Goal: Communication & Community: Ask a question

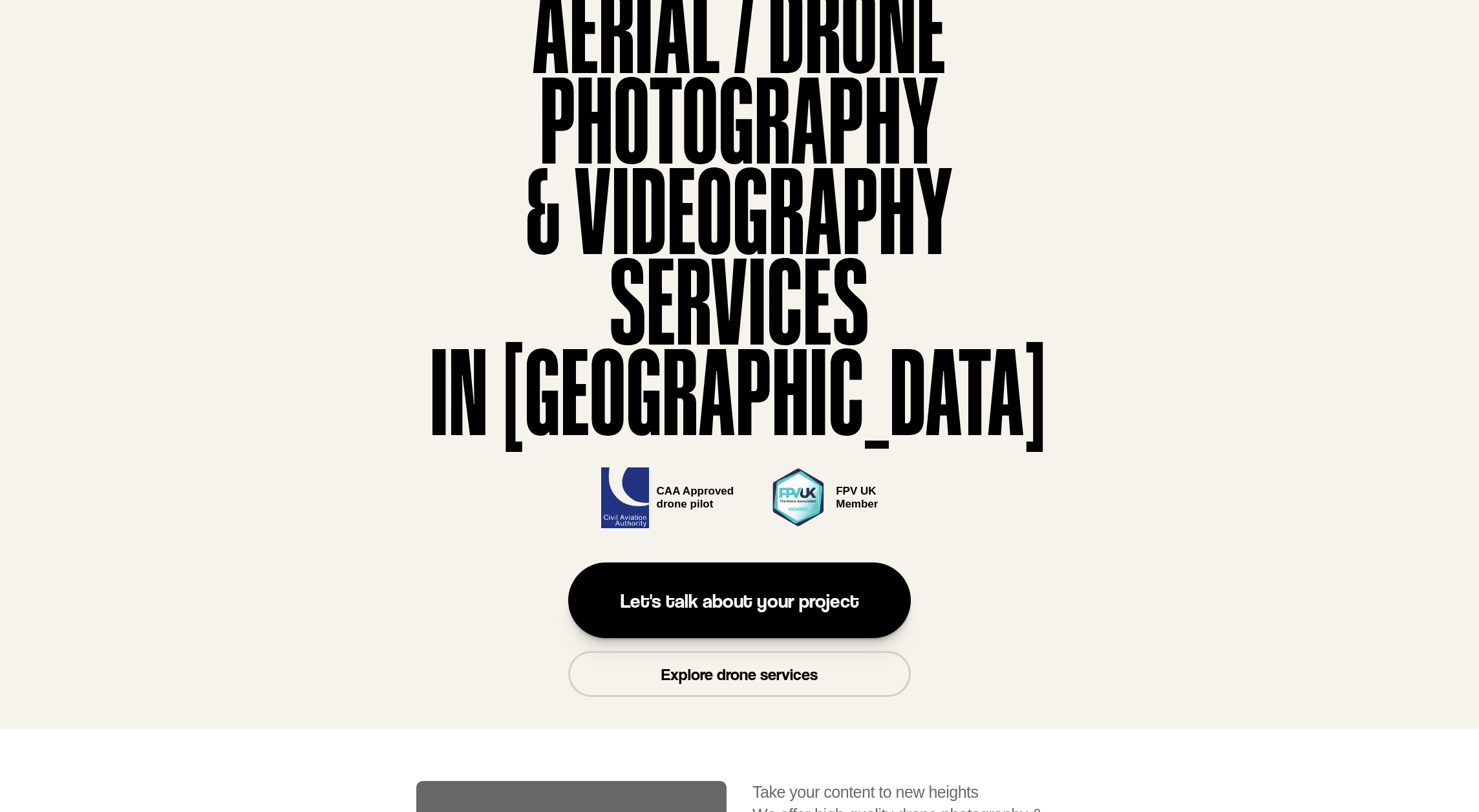
scroll to position [103, 0]
click at [788, 672] on p "Explore drone services" at bounding box center [740, 675] width 156 height 20
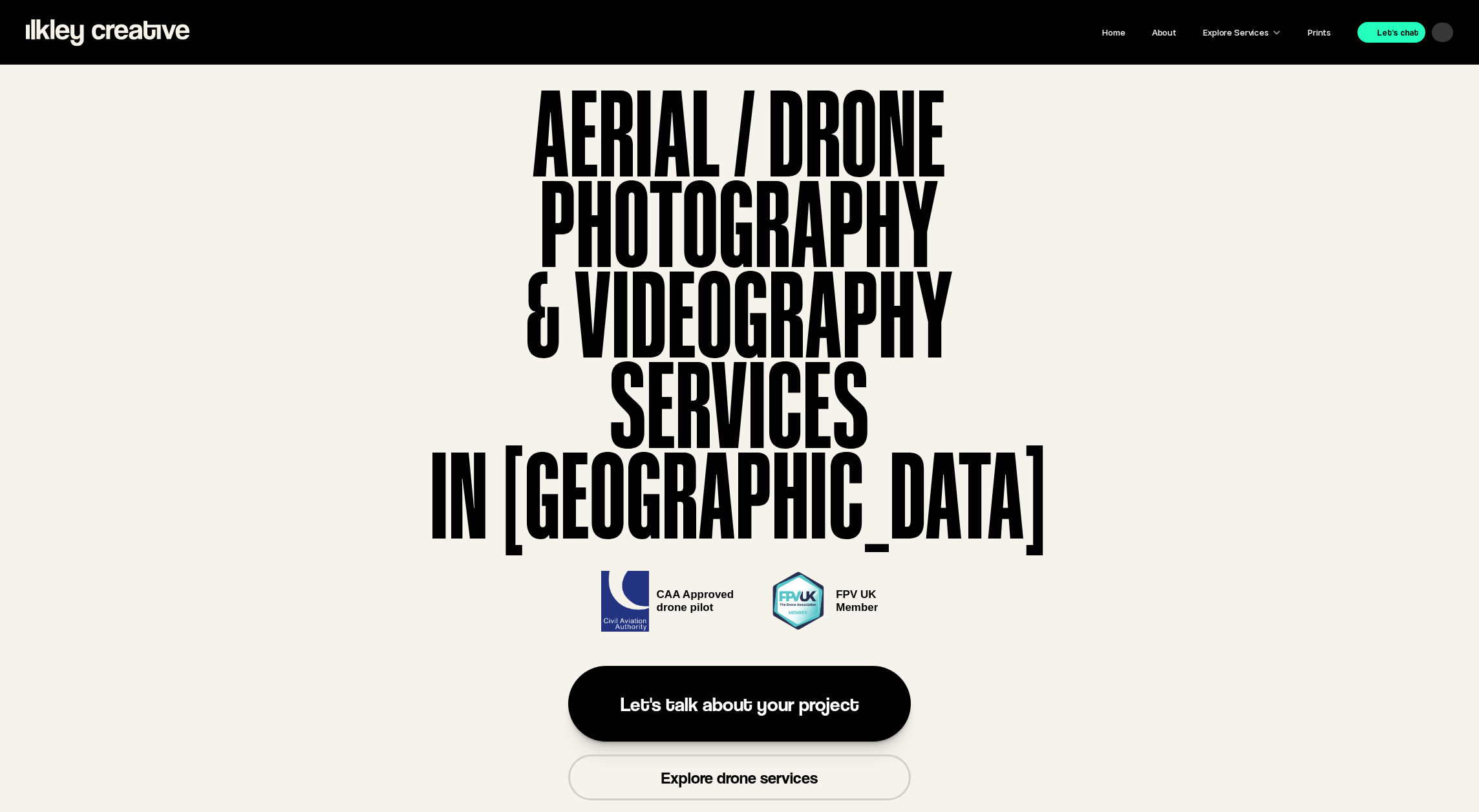
click at [1220, 33] on p "Explore Services" at bounding box center [1236, 32] width 66 height 17
click at [1244, 33] on p "Explore Services" at bounding box center [1236, 32] width 66 height 17
click at [1278, 34] on div at bounding box center [1277, 32] width 9 height 9
click at [1280, 34] on div at bounding box center [1277, 32] width 9 height 9
click at [1244, 36] on p "Explore Services" at bounding box center [1236, 32] width 66 height 17
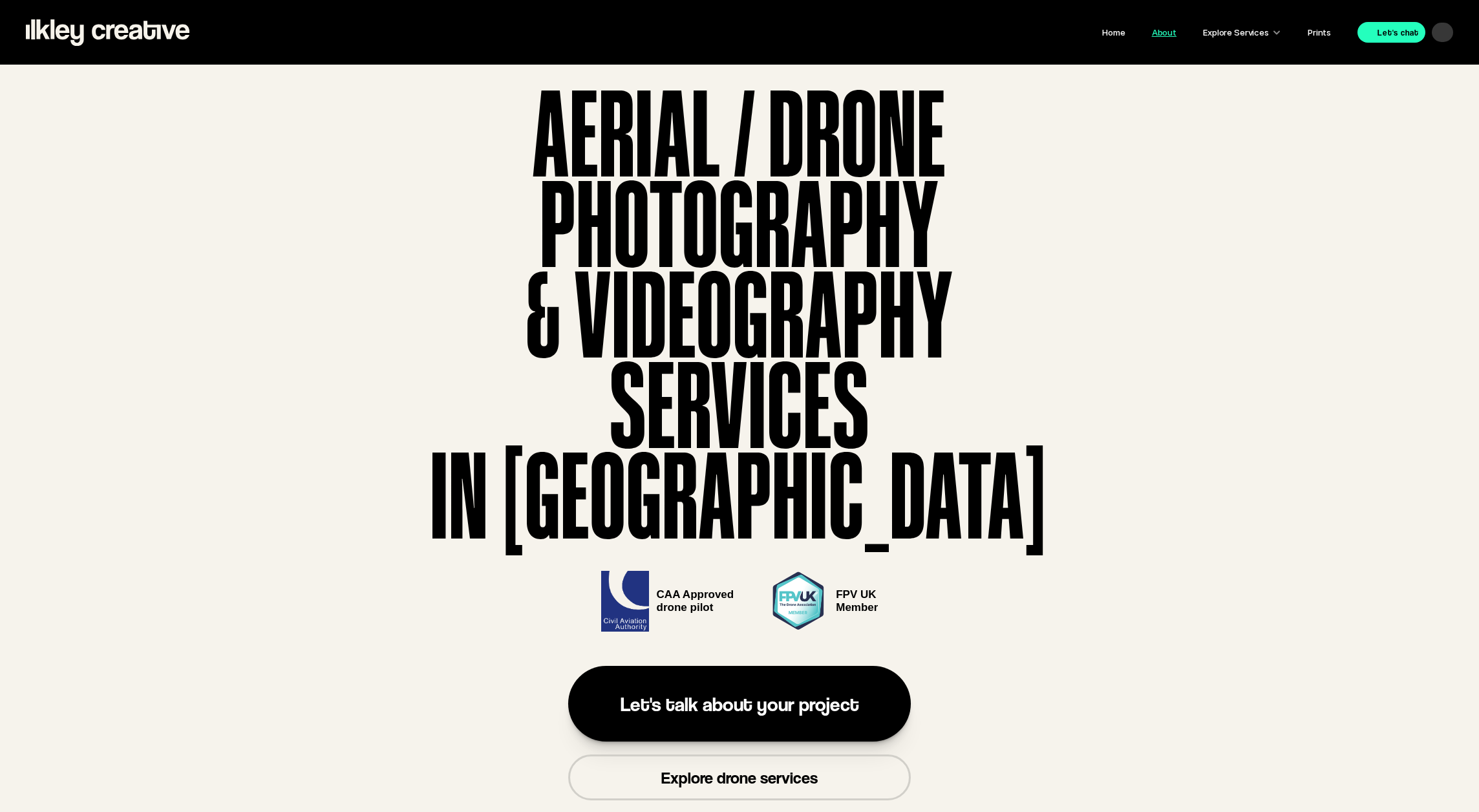
click at [1175, 34] on link "About" at bounding box center [1164, 32] width 24 height 11
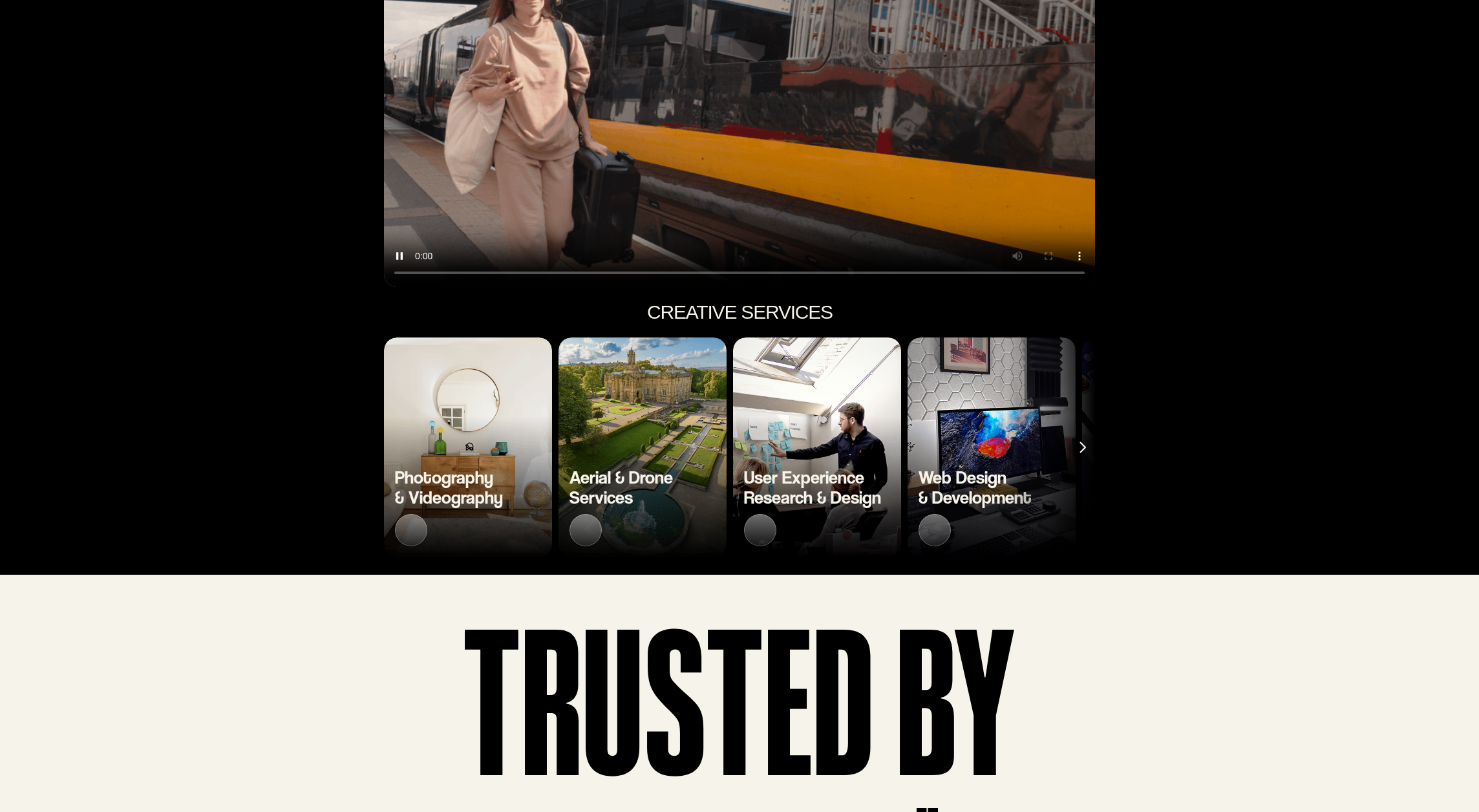
scroll to position [1157, 0]
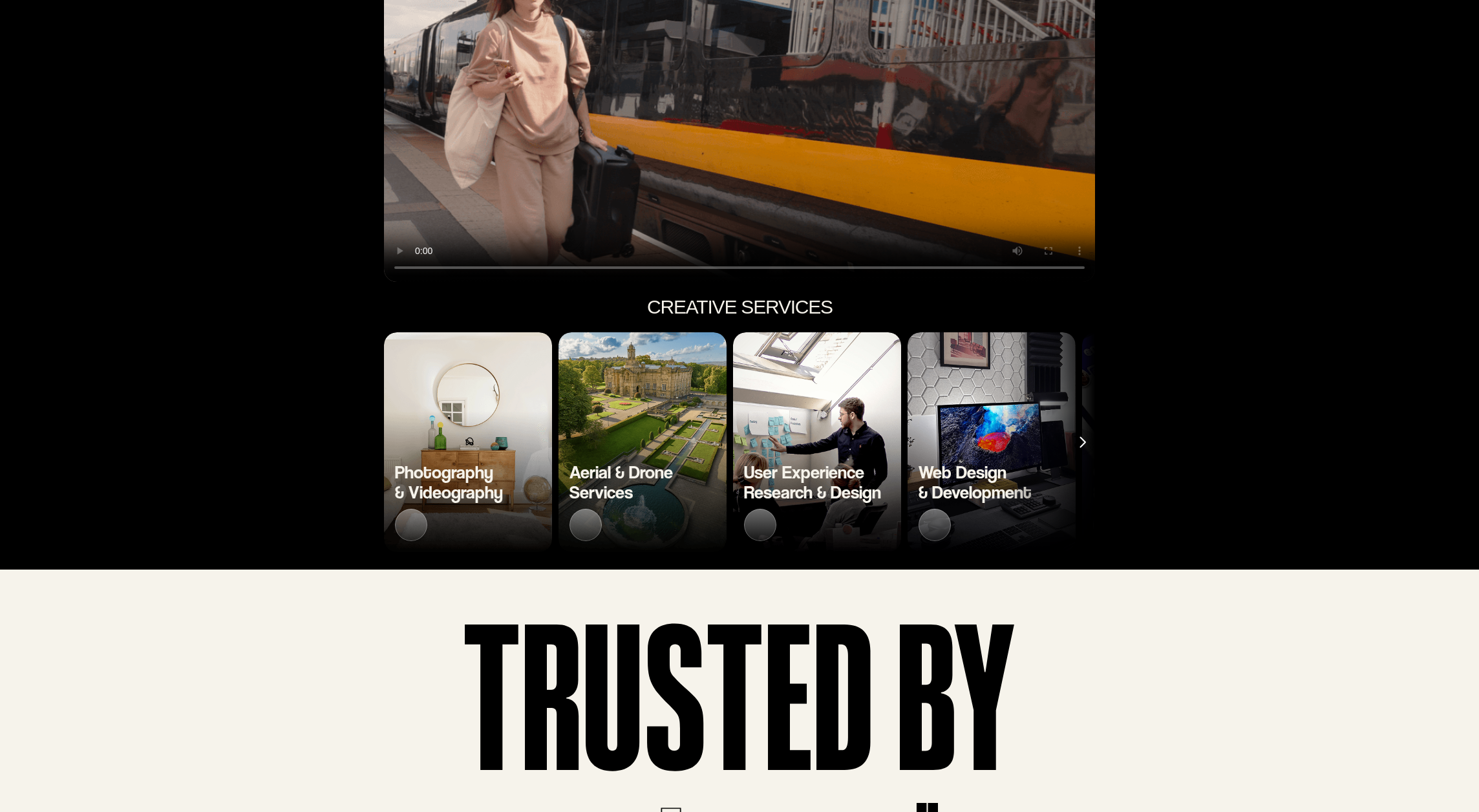
click at [648, 483] on h3 "Aerial & Drone Services" at bounding box center [621, 482] width 104 height 40
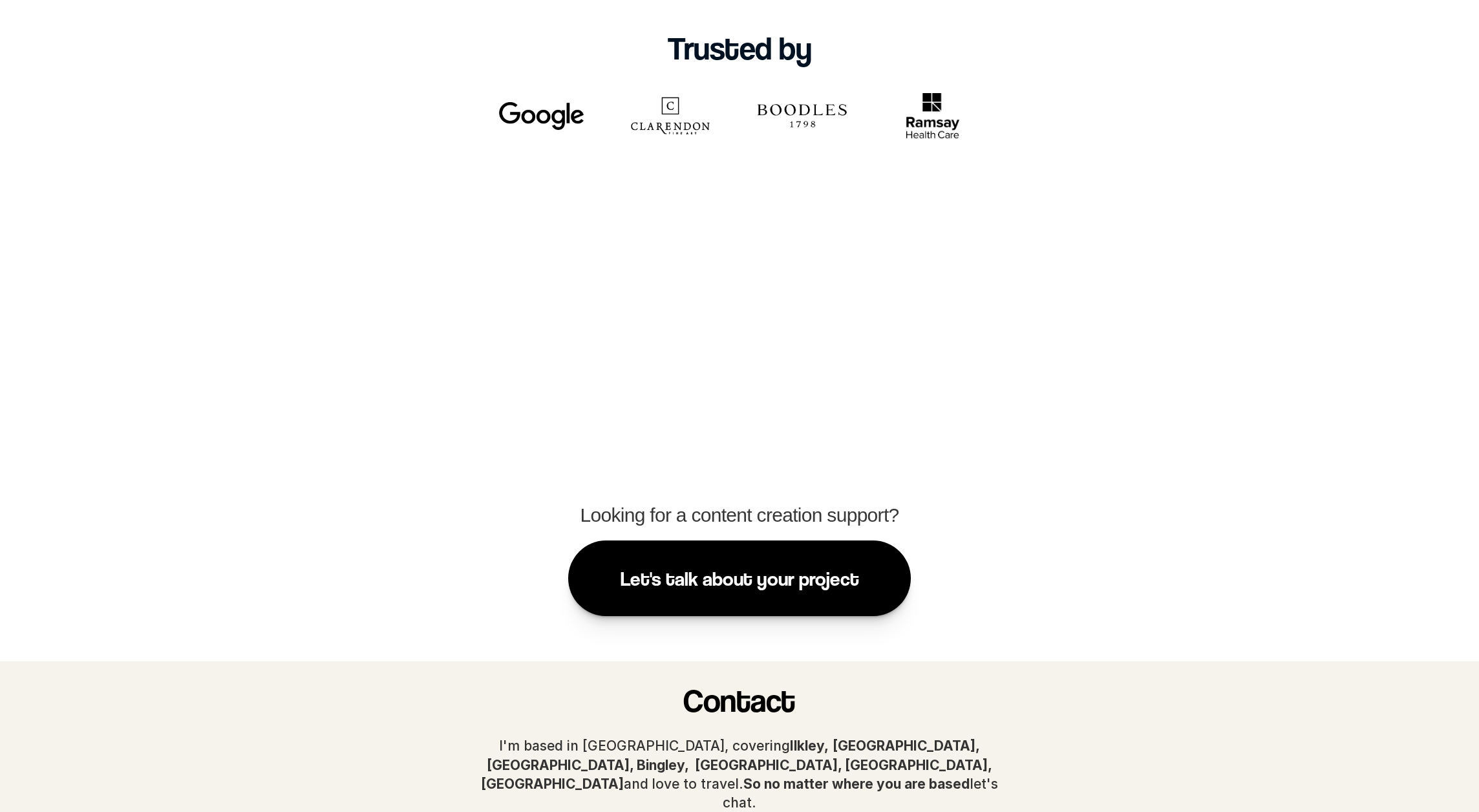
scroll to position [1559, 0]
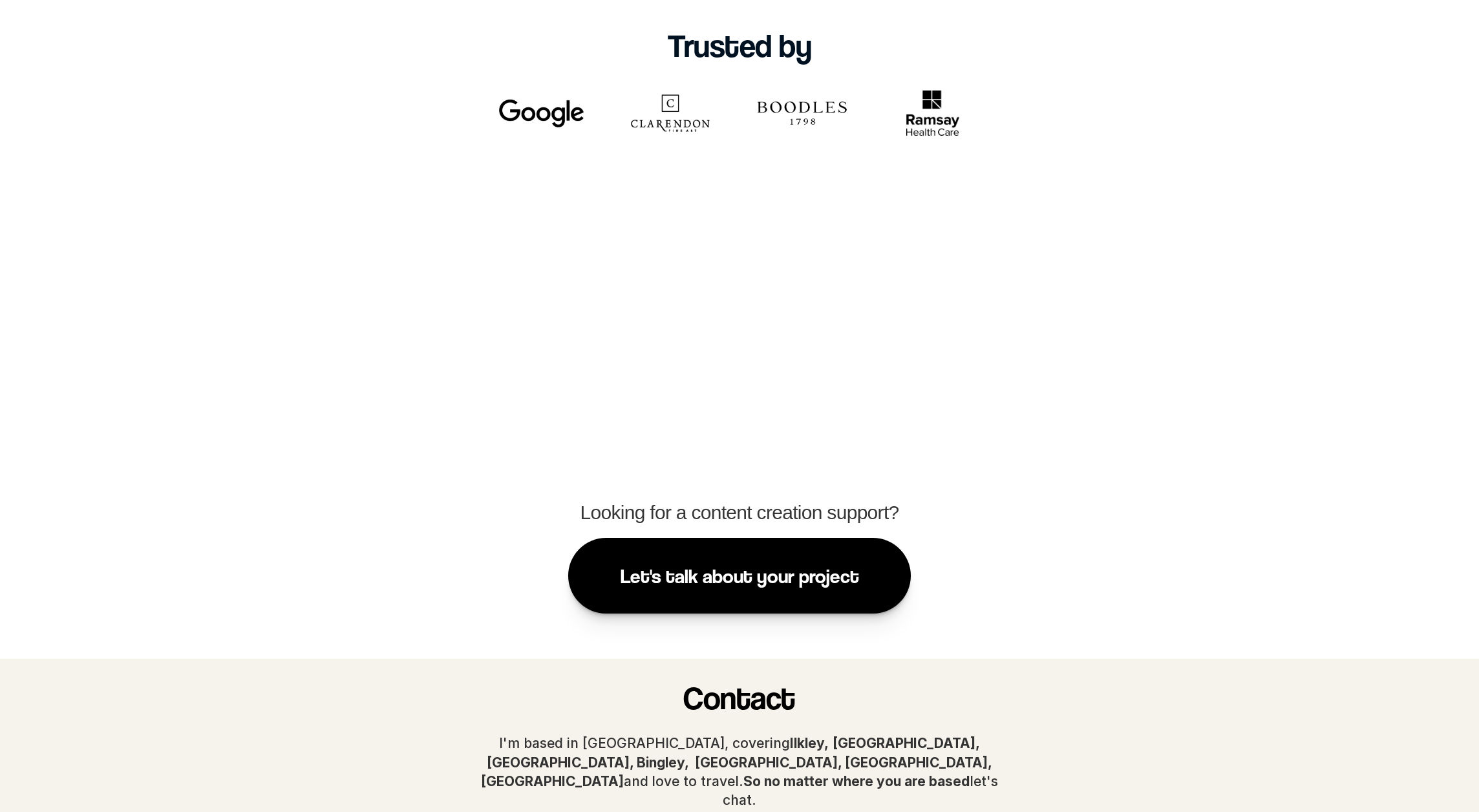
click at [851, 564] on p "Let's talk about your project" at bounding box center [740, 576] width 238 height 24
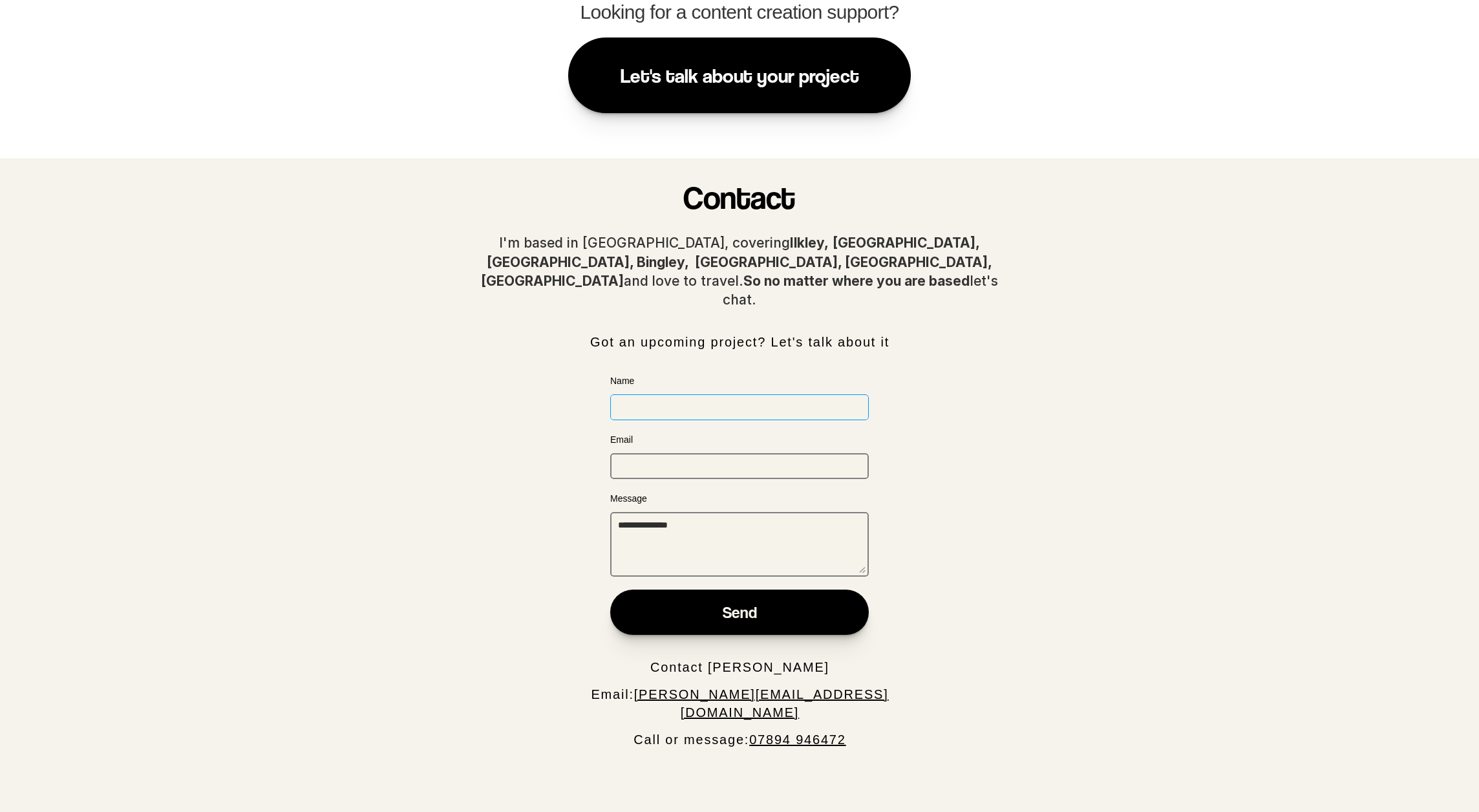
click at [654, 394] on input "Name" at bounding box center [740, 407] width 259 height 26
type input "**********"
click at [625, 453] on input "Email" at bounding box center [740, 465] width 259 height 26
type input "**********"
click at [653, 512] on textarea "Message" at bounding box center [740, 544] width 259 height 65
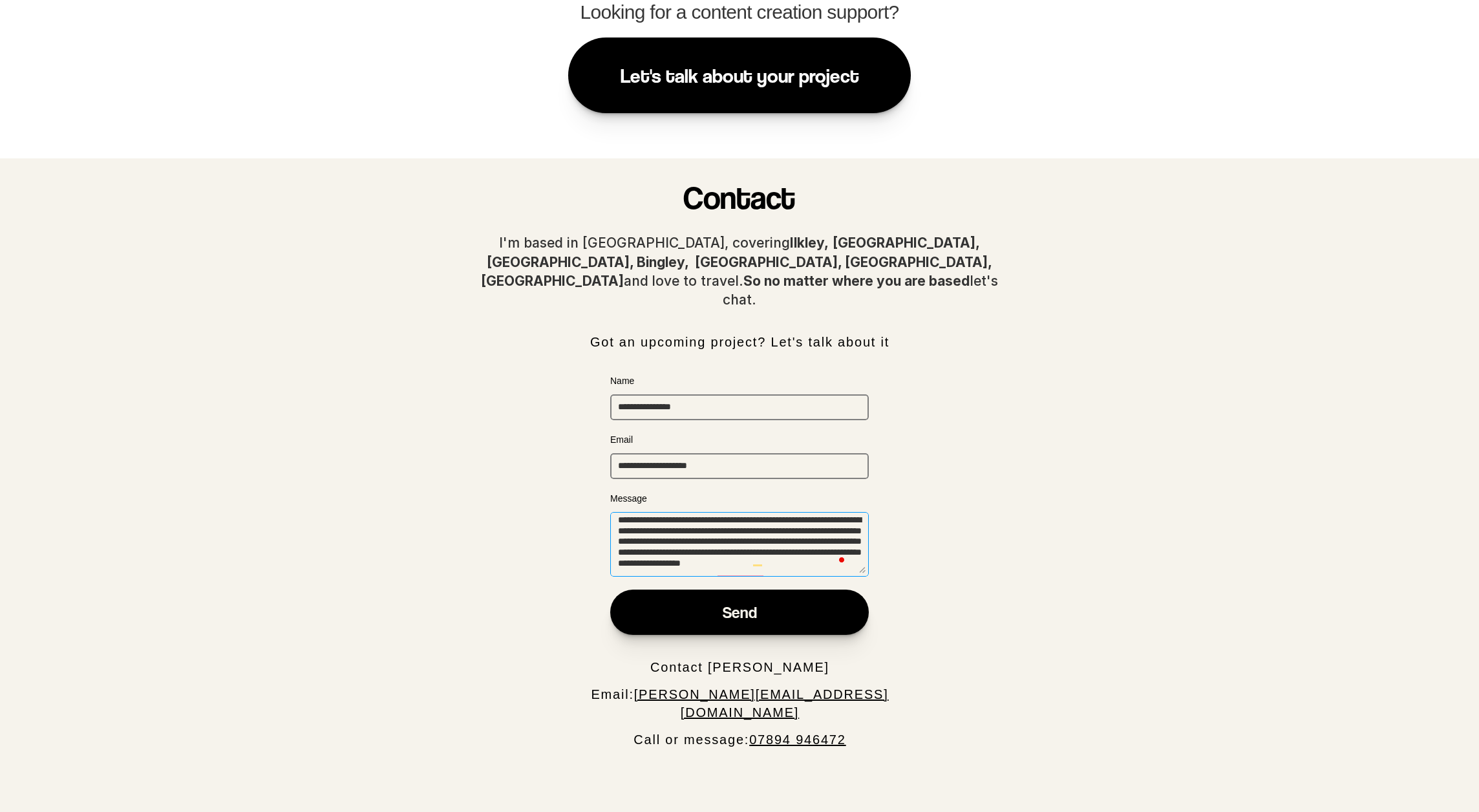
scroll to position [19, 0]
type textarea "**********"
click at [815, 590] on button "Send" at bounding box center [740, 612] width 259 height 46
